Goal: Entertainment & Leisure: Consume media (video, audio)

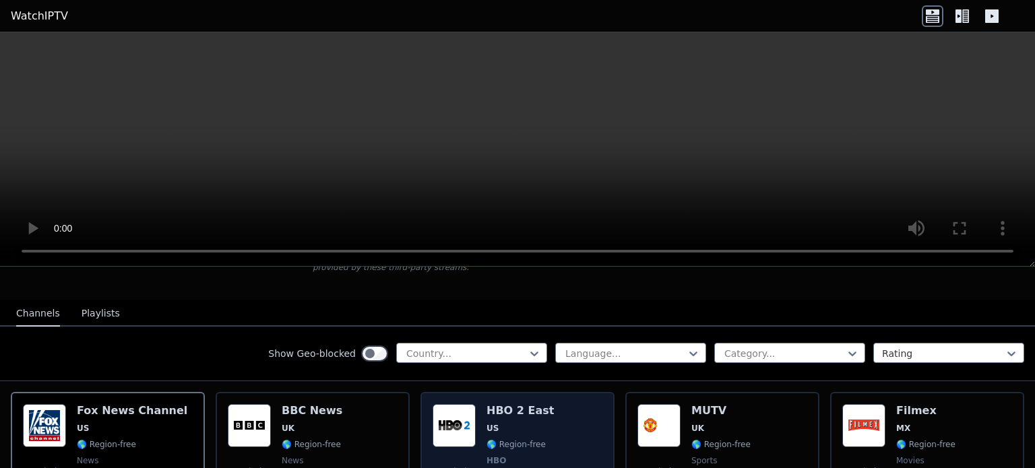
scroll to position [115, 0]
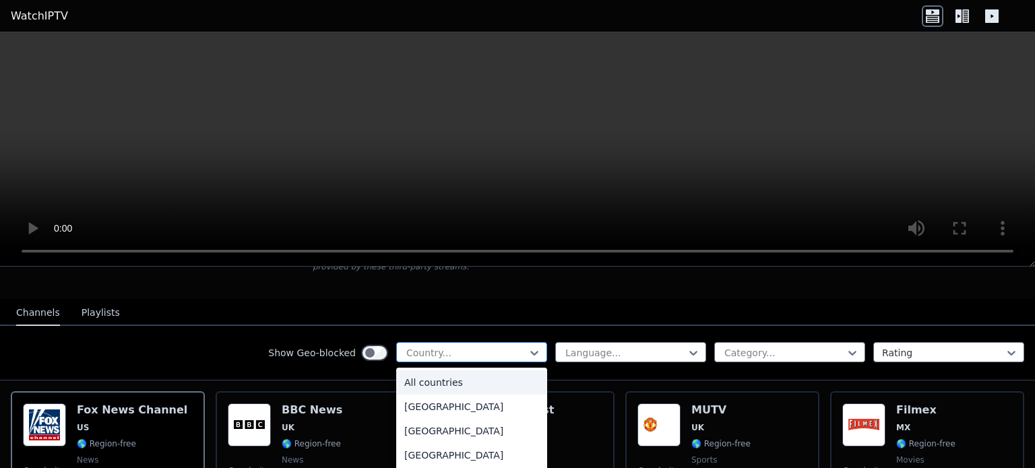
click at [443, 346] on div at bounding box center [466, 352] width 123 height 13
click at [405, 447] on div "[GEOGRAPHIC_DATA]" at bounding box center [471, 453] width 151 height 24
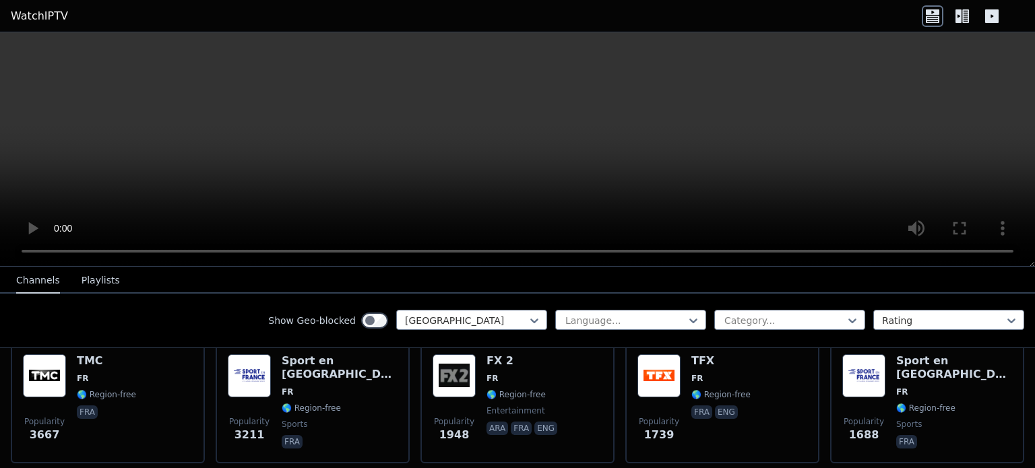
scroll to position [164, 0]
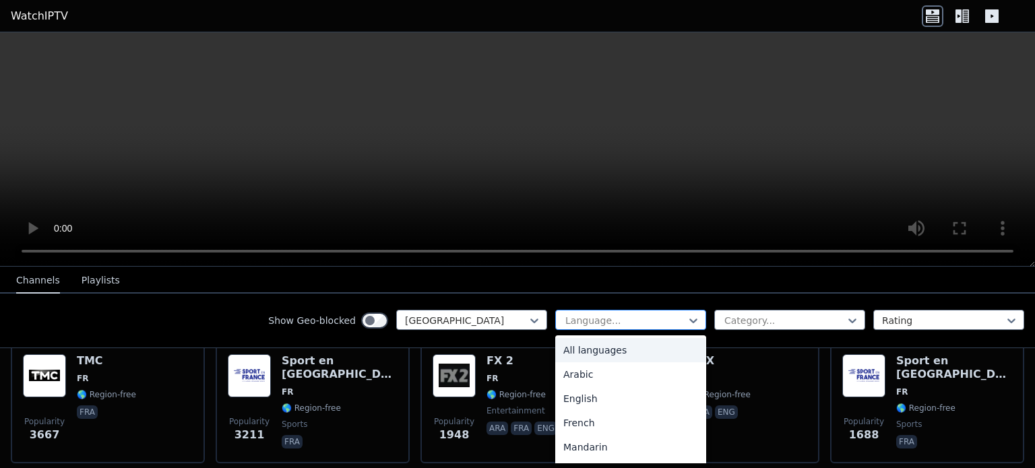
click at [555, 313] on div "Language..." at bounding box center [630, 320] width 151 height 20
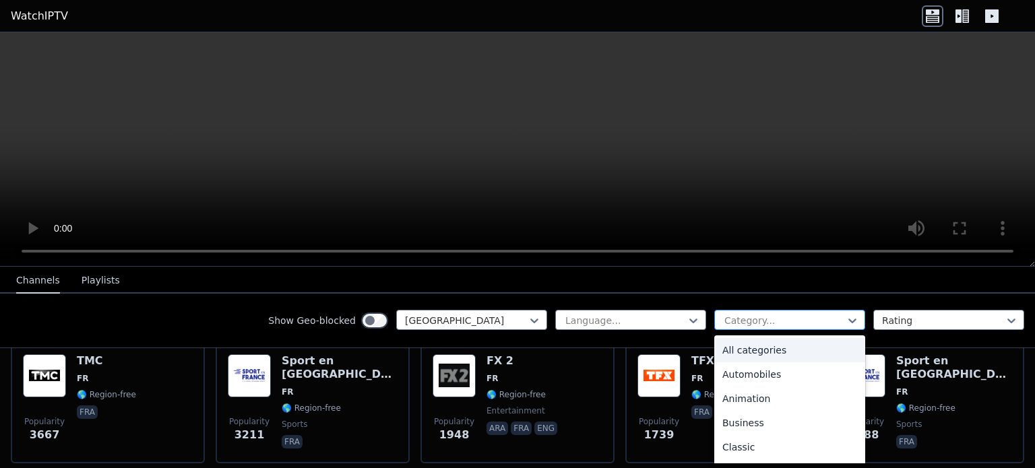
click at [730, 320] on div at bounding box center [784, 320] width 123 height 13
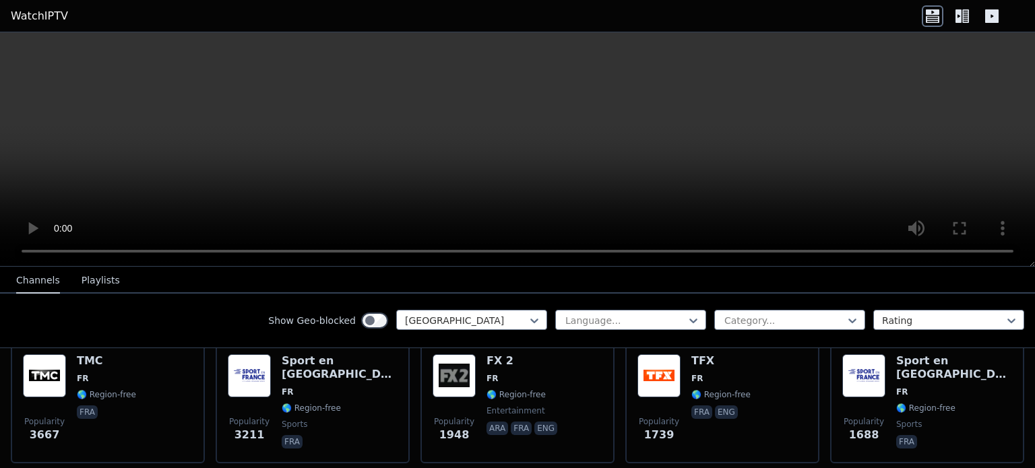
click at [117, 290] on div "Channels Playlists" at bounding box center [67, 281] width 125 height 26
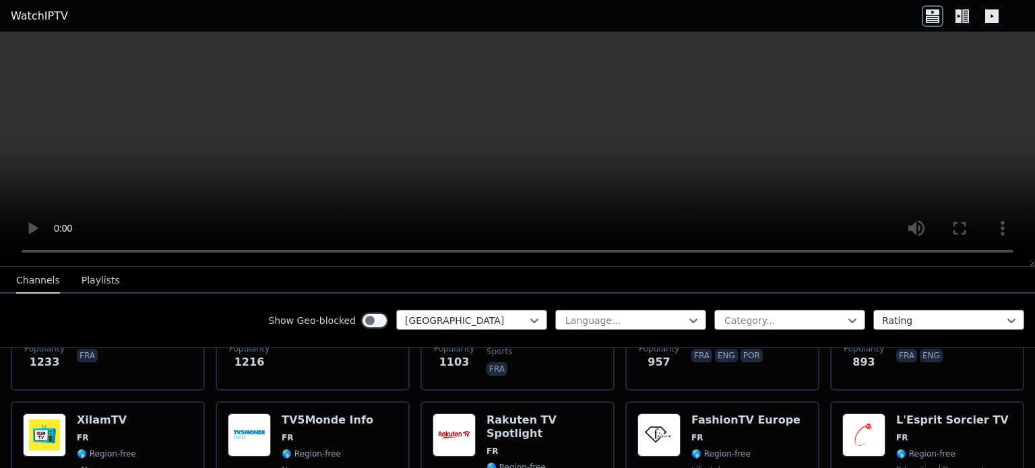
scroll to position [310, 0]
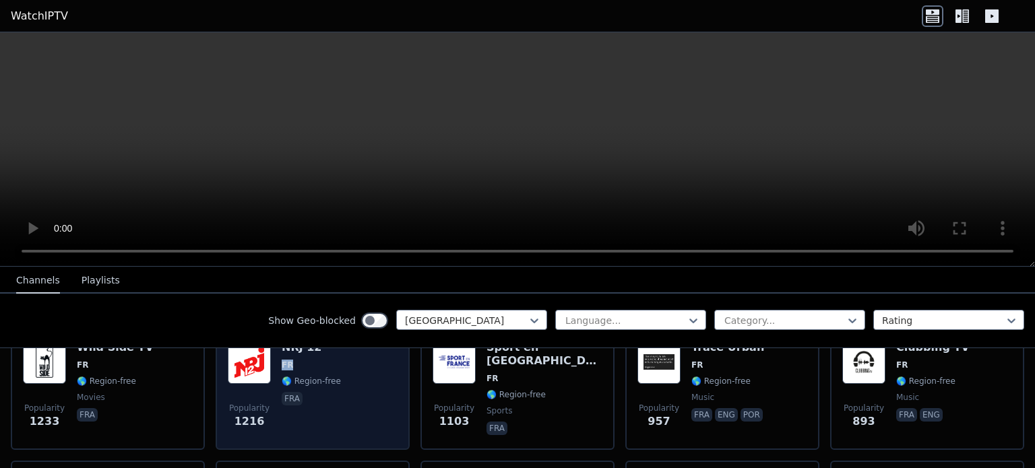
drag, startPoint x: 276, startPoint y: 359, endPoint x: 279, endPoint y: 371, distance: 12.6
click at [279, 371] on div "Popularity 1216 NRJ 12 FR 🌎 Region-free fra" at bounding box center [313, 389] width 170 height 97
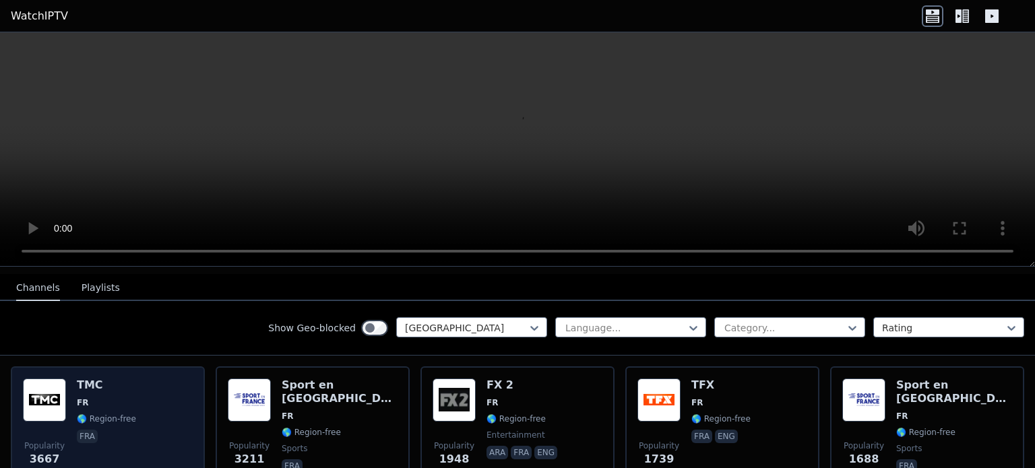
scroll to position [142, 0]
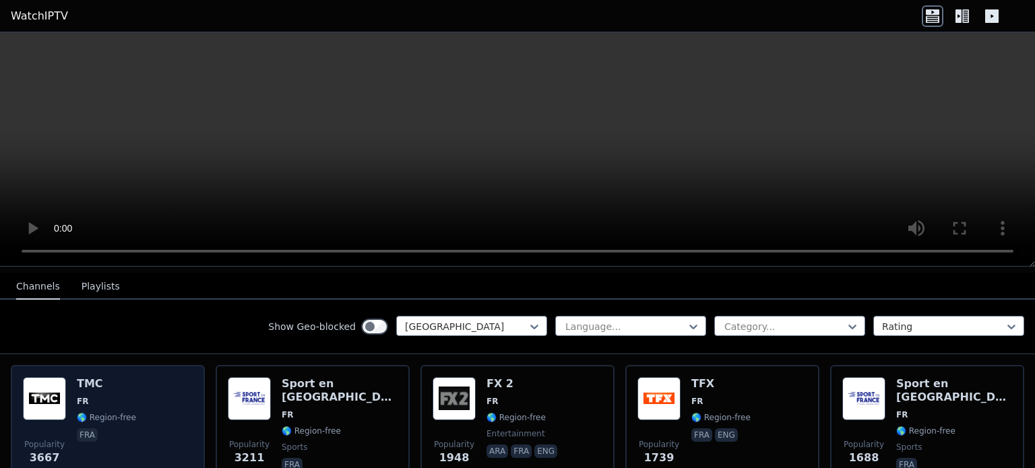
click at [51, 377] on img at bounding box center [44, 398] width 43 height 43
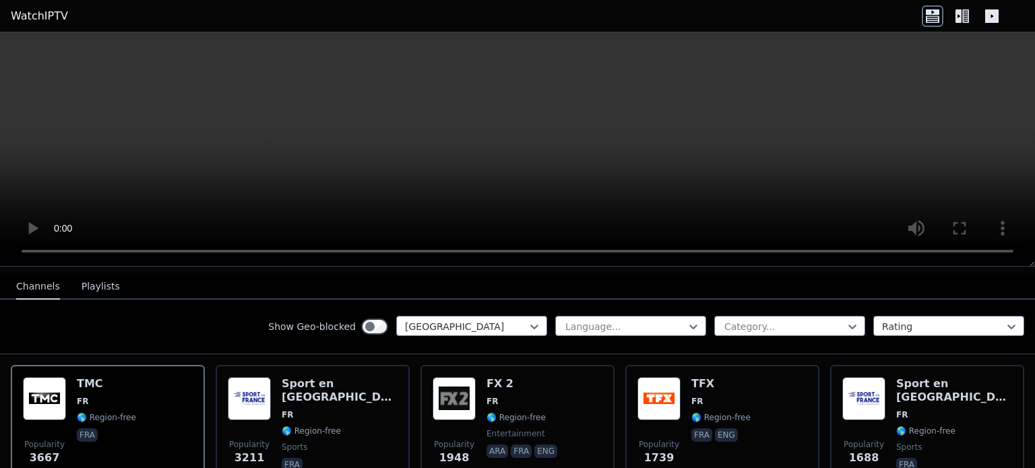
click at [963, 6] on icon at bounding box center [963, 16] width 22 height 22
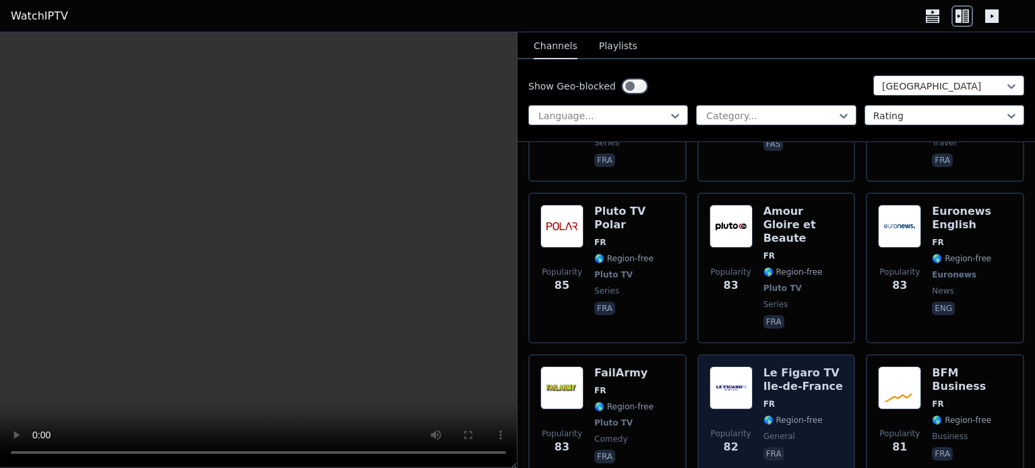
scroll to position [3708, 0]
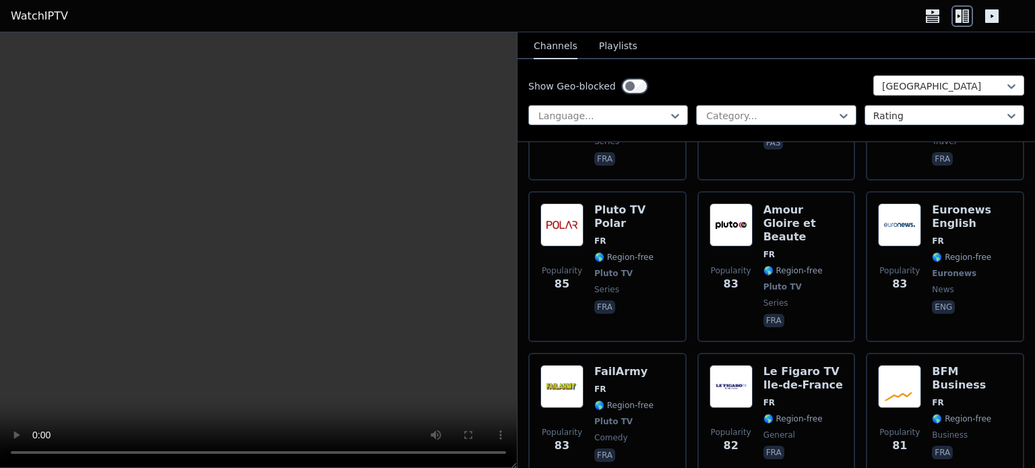
click at [889, 77] on div "[GEOGRAPHIC_DATA]" at bounding box center [948, 85] width 151 height 20
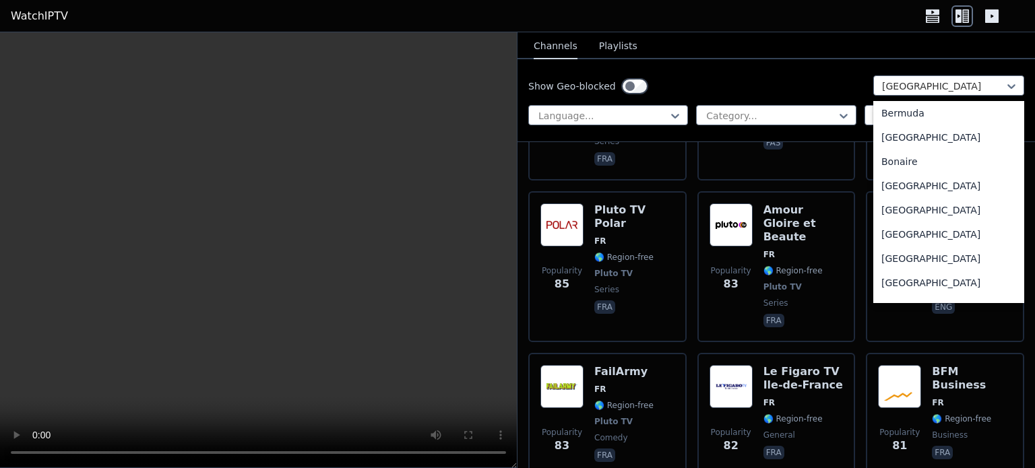
scroll to position [0, 0]
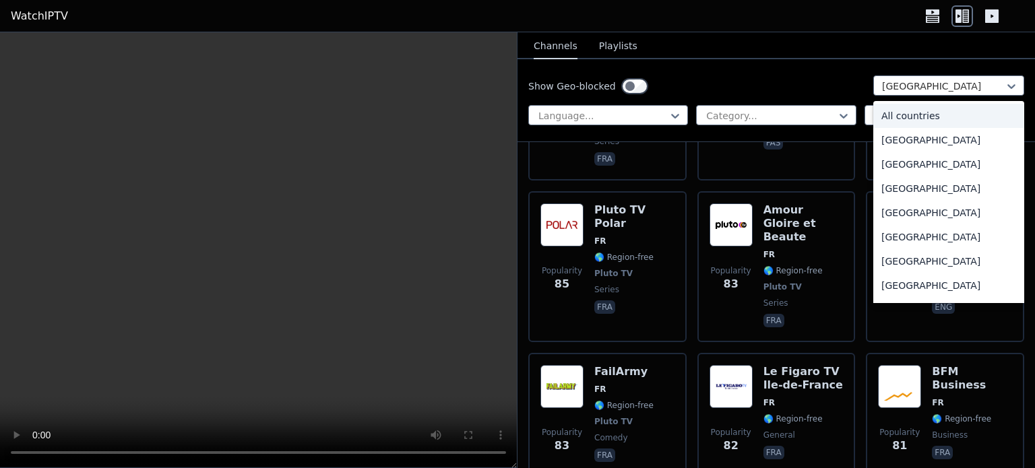
click at [897, 116] on div "All countries" at bounding box center [948, 116] width 151 height 24
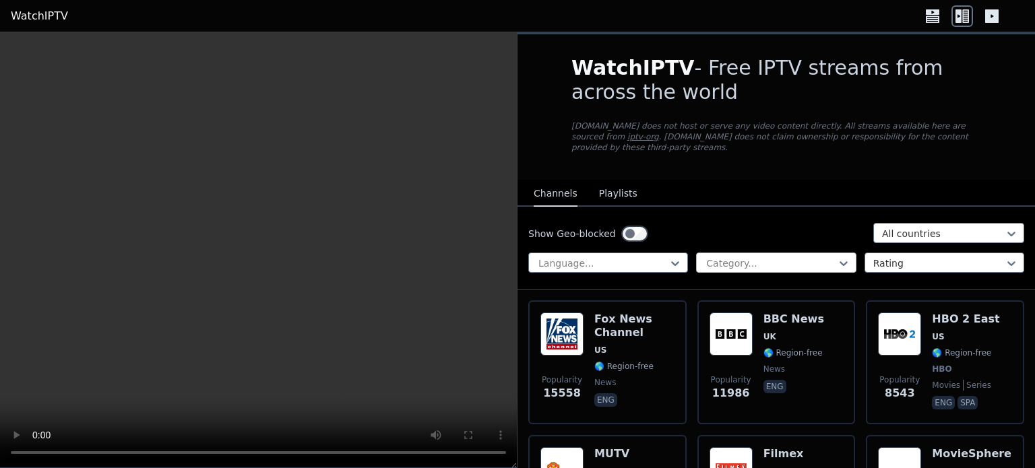
click at [751, 257] on div at bounding box center [770, 263] width 131 height 13
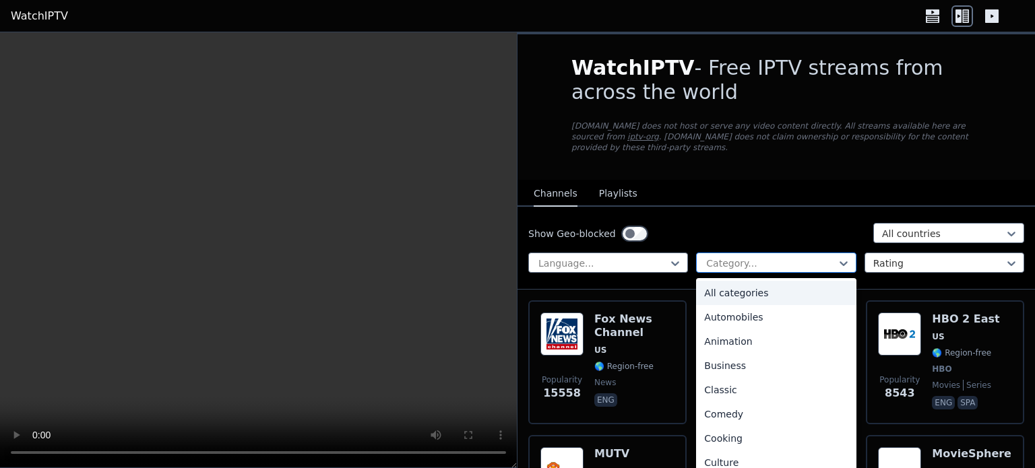
click at [751, 257] on div at bounding box center [770, 263] width 131 height 13
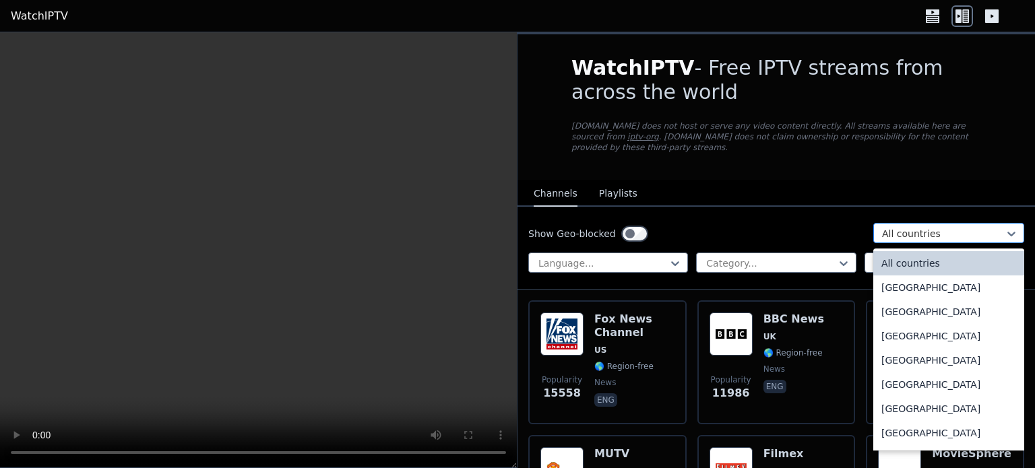
click at [890, 227] on div at bounding box center [943, 233] width 123 height 13
click at [825, 232] on div "Show Geo-blocked 206 results available. Use Up and Down to choose options, pres…" at bounding box center [776, 234] width 496 height 22
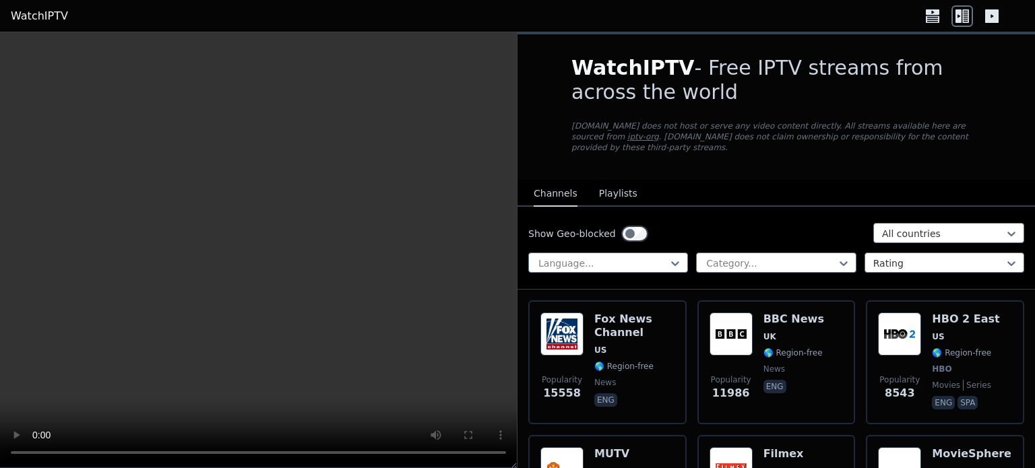
click at [601, 187] on button "Playlists" at bounding box center [618, 194] width 38 height 26
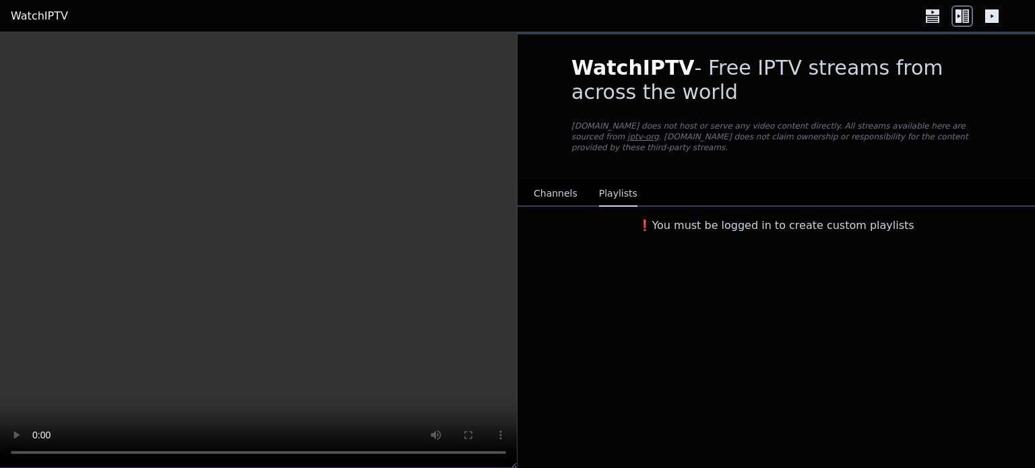
click at [571, 181] on div "Channels Playlists" at bounding box center [585, 194] width 125 height 26
click at [559, 181] on button "Channels" at bounding box center [556, 194] width 44 height 26
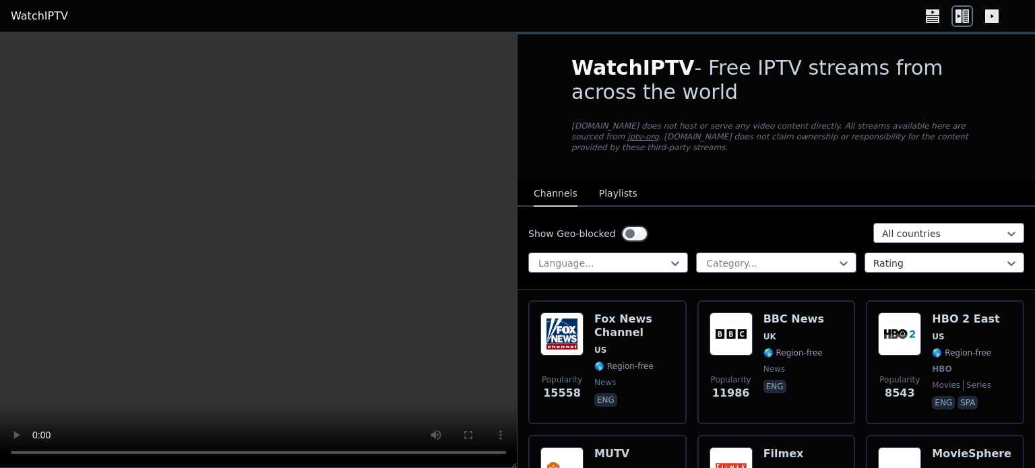
click at [34, 22] on link "WatchIPTV" at bounding box center [39, 16] width 57 height 16
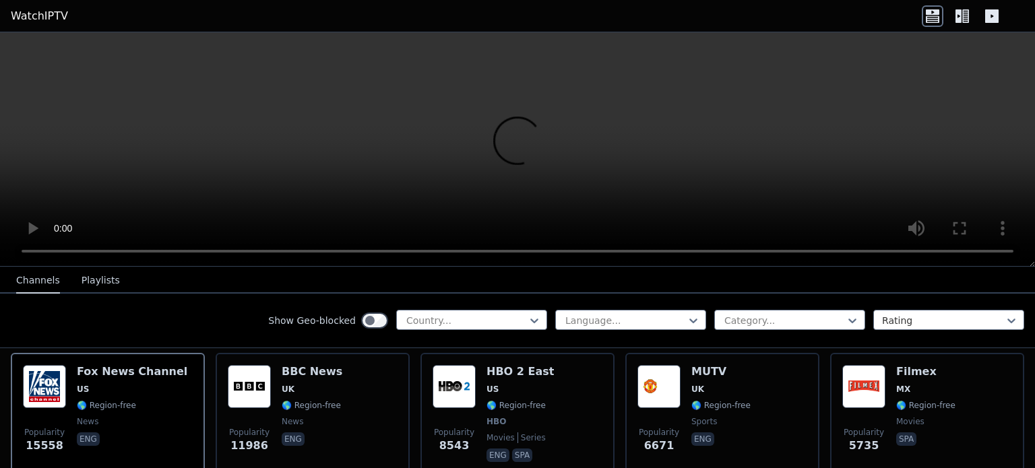
scroll to position [143, 0]
